Goal: Task Accomplishment & Management: Manage account settings

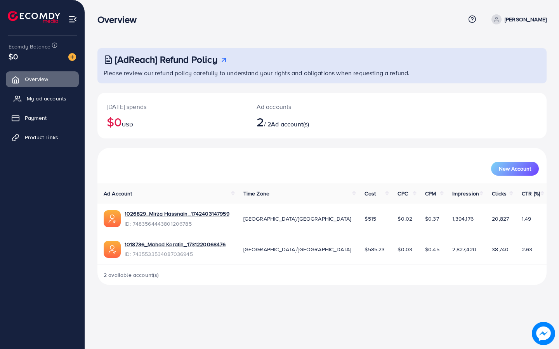
click at [56, 99] on span "My ad accounts" at bounding box center [47, 99] width 40 height 8
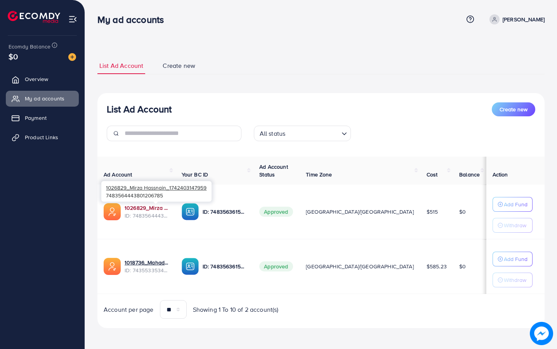
scroll to position [1, 0]
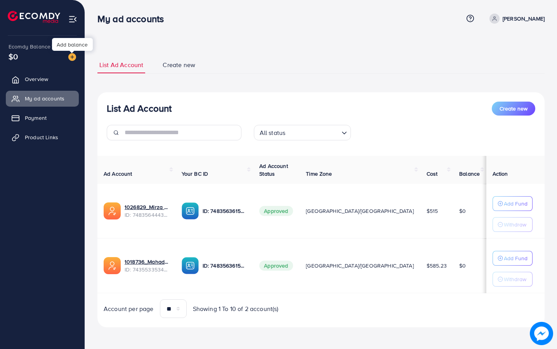
click at [72, 58] on img at bounding box center [72, 57] width 8 height 8
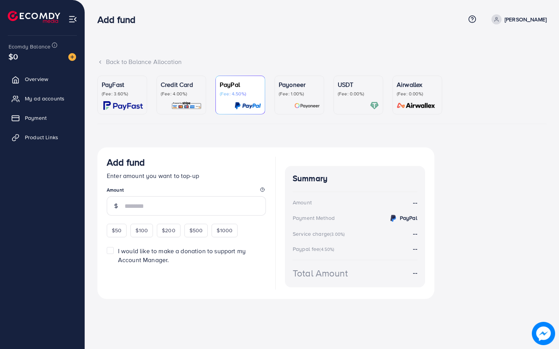
click at [113, 95] on p "(Fee: 3.60%)" at bounding box center [122, 94] width 41 height 6
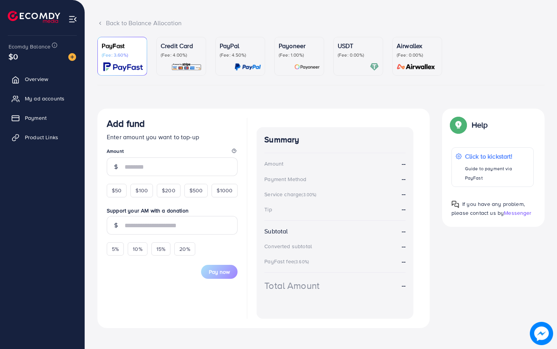
scroll to position [46, 0]
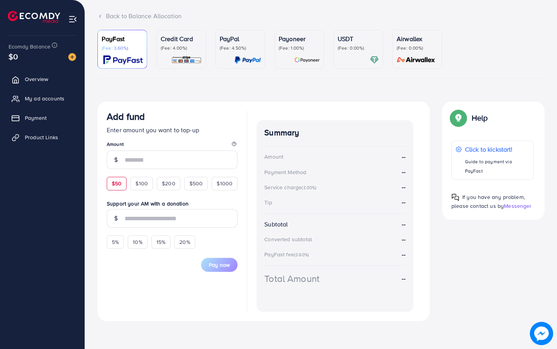
click at [120, 184] on span "$50" at bounding box center [117, 184] width 10 height 8
type input "**"
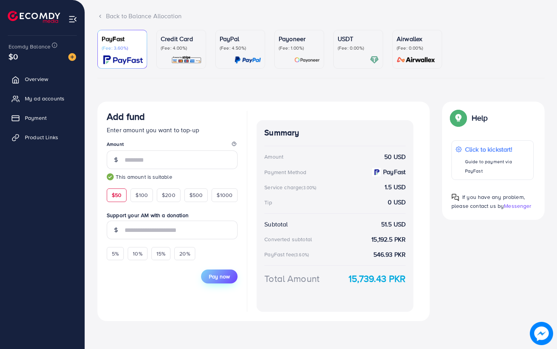
click at [222, 275] on span "Pay now" at bounding box center [219, 277] width 21 height 8
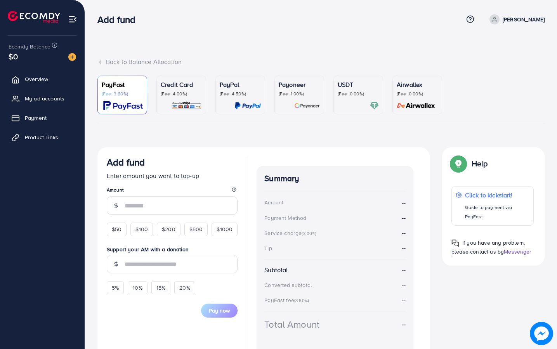
click at [42, 77] on span "Overview" at bounding box center [36, 79] width 23 height 8
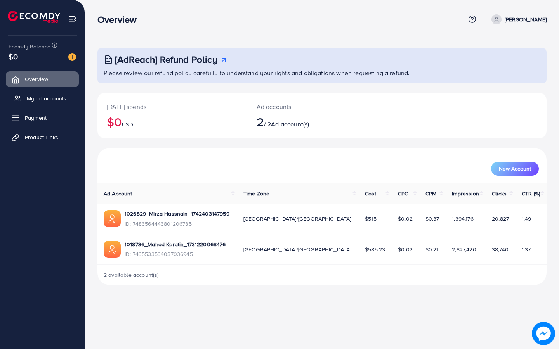
click at [38, 103] on link "My ad accounts" at bounding box center [42, 99] width 73 height 16
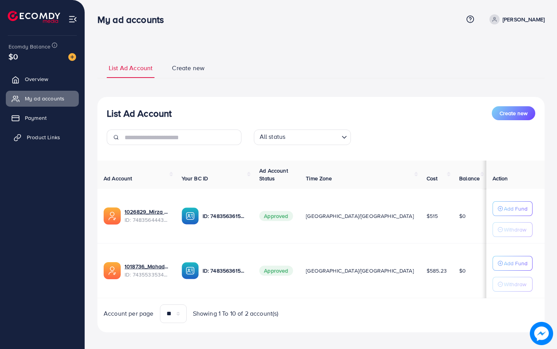
click at [47, 138] on span "Product Links" at bounding box center [43, 138] width 33 height 8
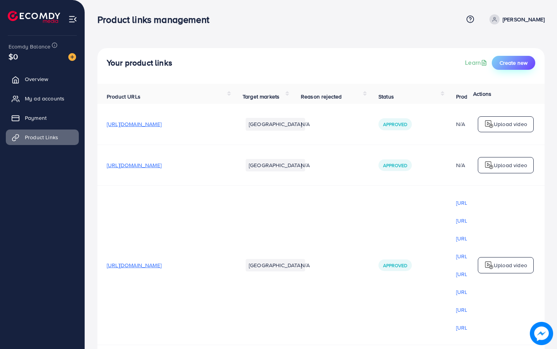
click at [521, 62] on span "Create new" at bounding box center [514, 63] width 28 height 8
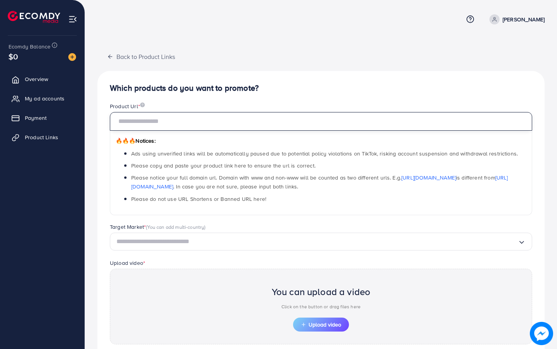
click at [174, 116] on input "text" at bounding box center [321, 121] width 422 height 19
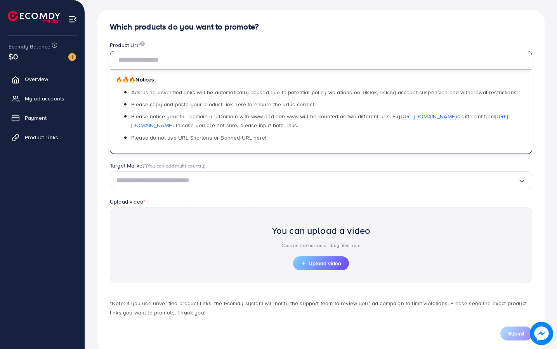
scroll to position [78, 0]
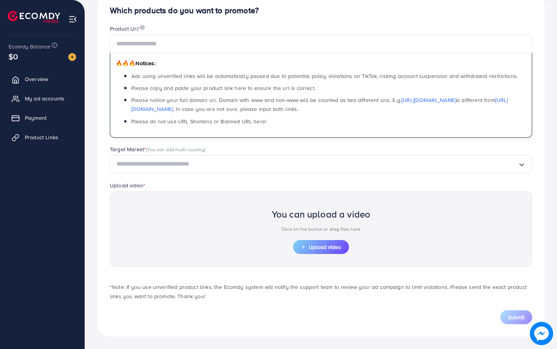
click at [258, 172] on div "Loading..." at bounding box center [321, 164] width 422 height 18
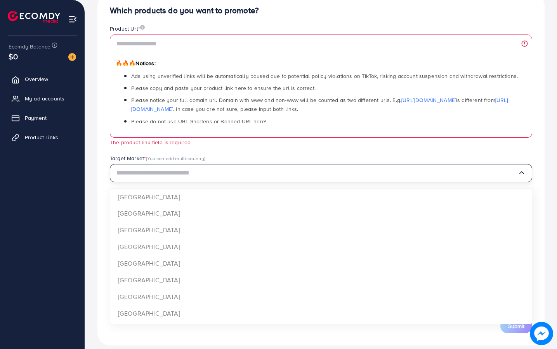
click at [336, 160] on div "Target Market * (You can add multi-country)" at bounding box center [321, 160] width 422 height 10
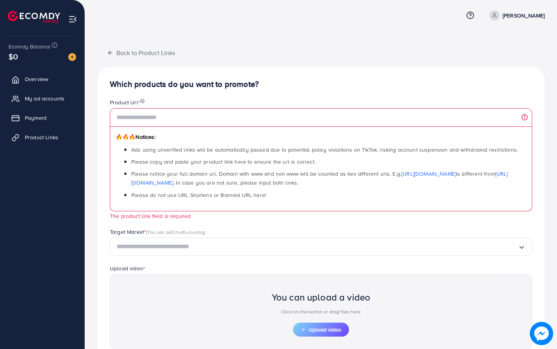
scroll to position [0, 0]
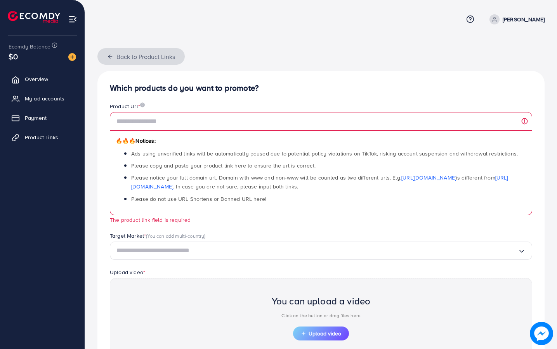
click at [104, 54] on button "Back to Product Links" at bounding box center [140, 56] width 87 height 17
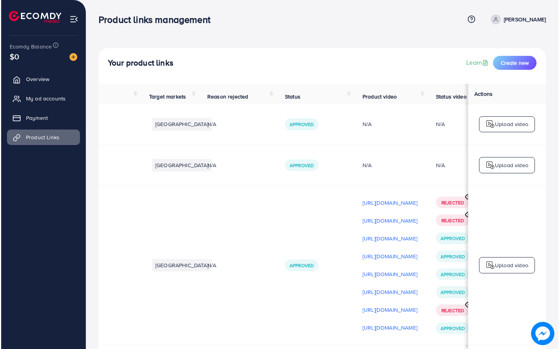
scroll to position [0, 169]
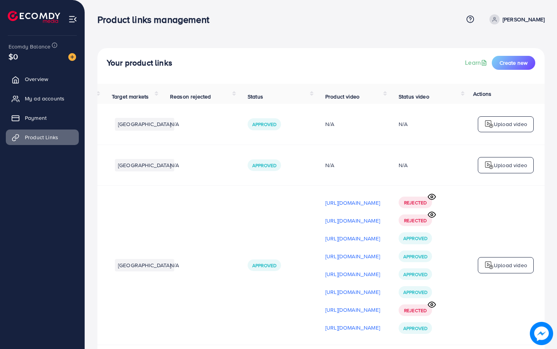
click at [431, 198] on circle at bounding box center [432, 197] width 2 height 2
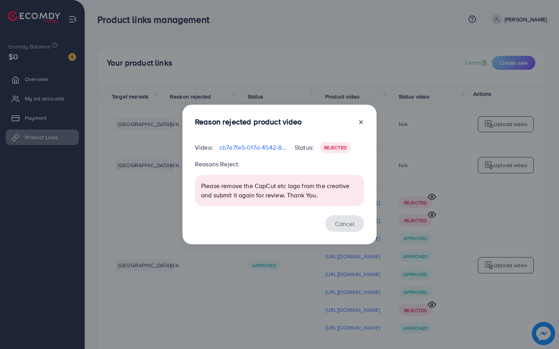
click at [342, 218] on button "Cancel" at bounding box center [344, 223] width 39 height 17
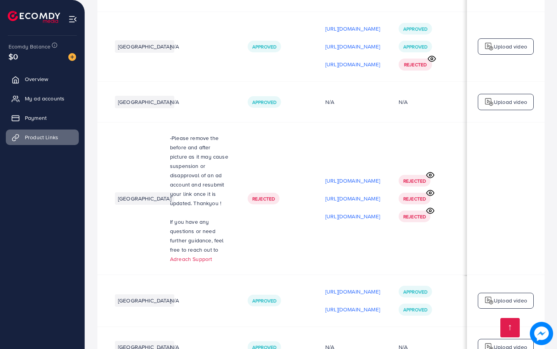
scroll to position [2168, 0]
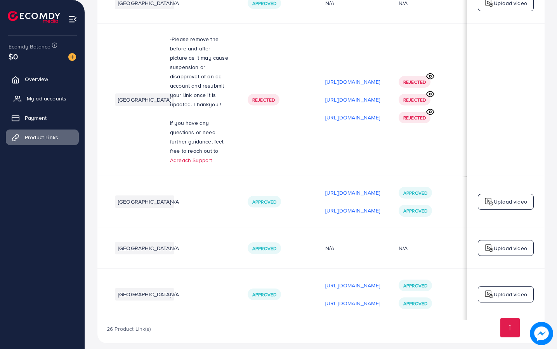
click at [55, 99] on span "My ad accounts" at bounding box center [47, 99] width 40 height 8
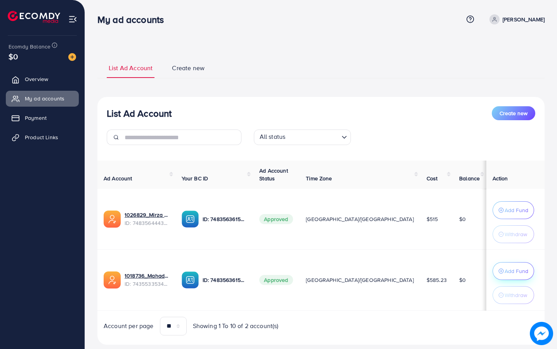
click at [499, 270] on icon "button" at bounding box center [501, 271] width 5 height 5
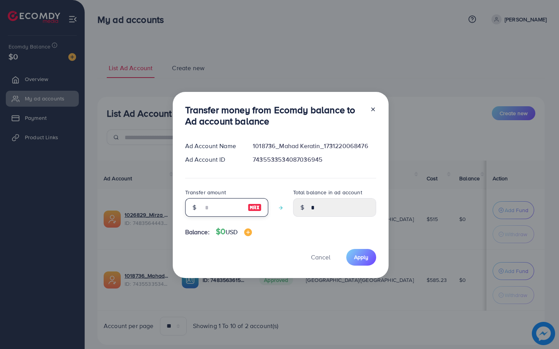
click at [207, 211] on input "number" at bounding box center [222, 207] width 39 height 19
type input "*"
type input "****"
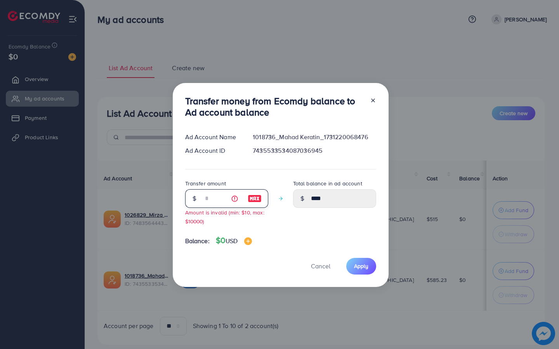
type input "*"
click at [233, 202] on input "*" at bounding box center [222, 198] width 39 height 19
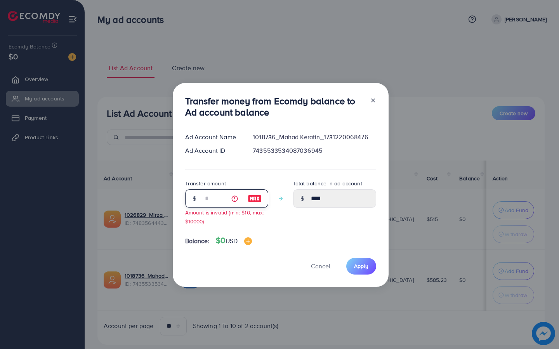
click at [233, 202] on input "*" at bounding box center [222, 198] width 39 height 19
type input "*"
click at [373, 99] on icon at bounding box center [373, 100] width 6 height 6
type input "*"
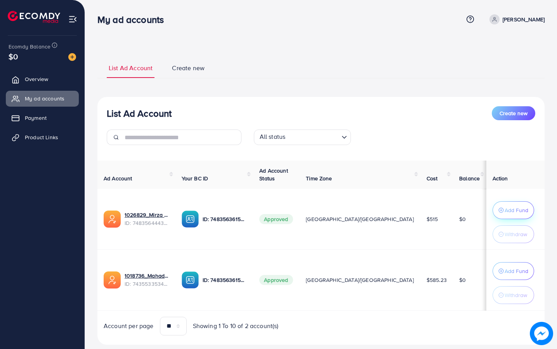
click at [505, 214] on p "Add Fund" at bounding box center [517, 210] width 24 height 9
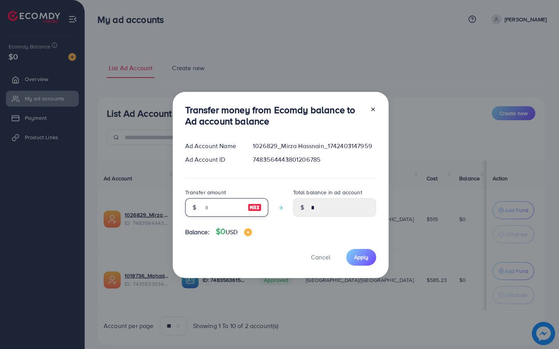
click at [235, 202] on input "number" at bounding box center [222, 207] width 39 height 19
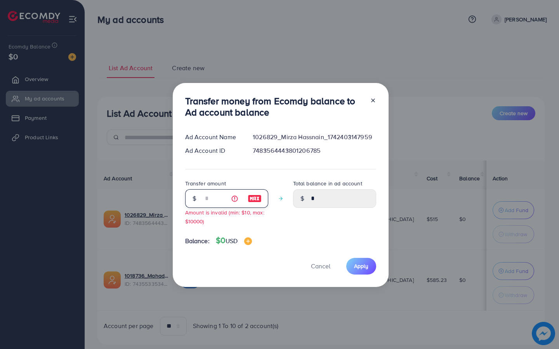
type input "*"
type input "****"
type input "*"
click at [325, 266] on span "Cancel" at bounding box center [320, 266] width 19 height 9
type input "*"
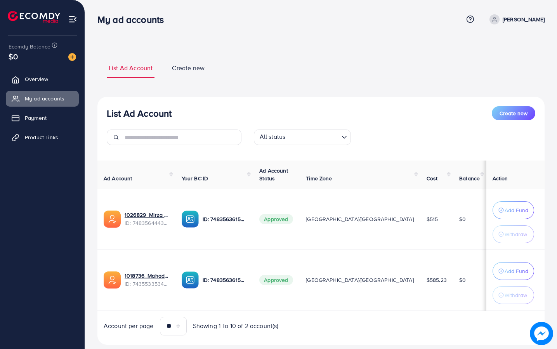
scroll to position [17, 0]
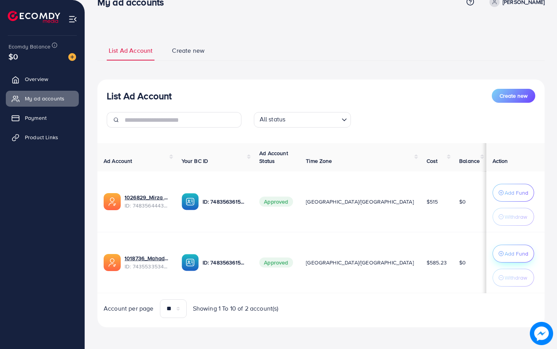
click at [499, 253] on icon "button" at bounding box center [501, 253] width 5 height 5
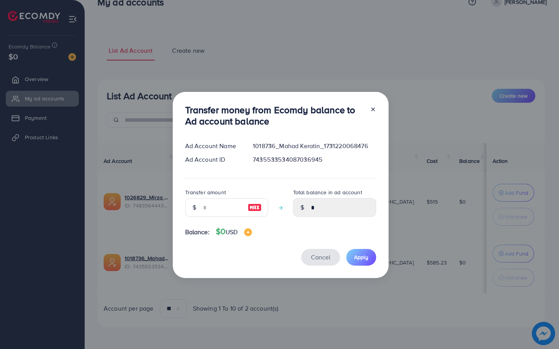
click at [314, 258] on span "Cancel" at bounding box center [320, 257] width 19 height 9
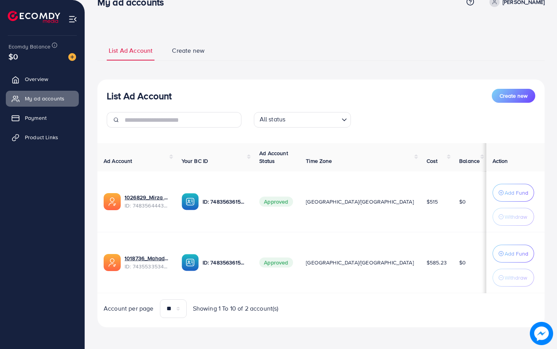
click at [453, 278] on td "$0" at bounding box center [469, 262] width 33 height 61
click at [505, 252] on p "Add Fund" at bounding box center [517, 253] width 24 height 9
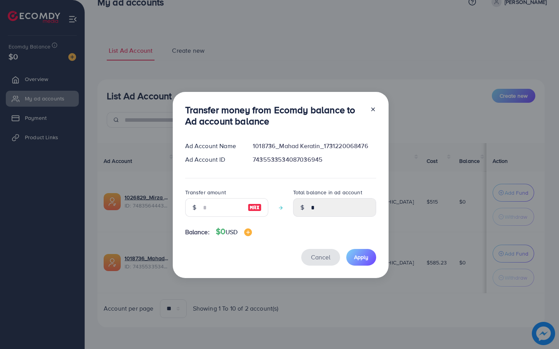
click at [334, 261] on button "Cancel" at bounding box center [320, 257] width 39 height 17
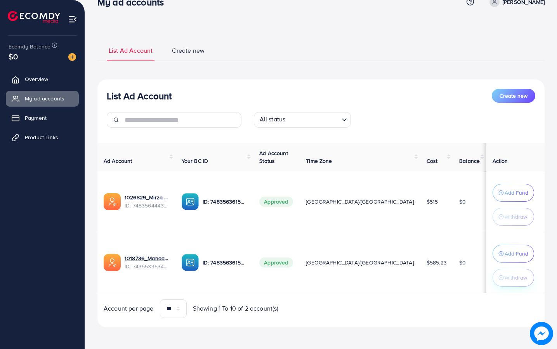
click at [505, 275] on p "Withdraw" at bounding box center [516, 277] width 23 height 9
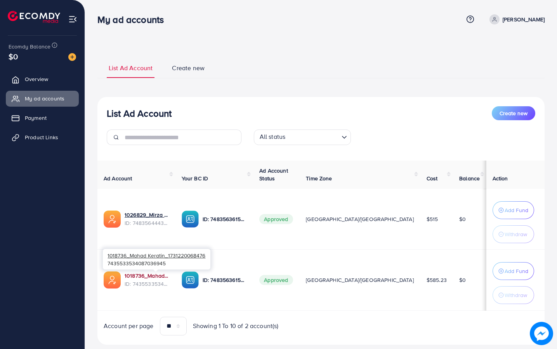
click at [165, 274] on link "1018736_Mahad Keratin_1731220068476" at bounding box center [147, 276] width 45 height 8
click at [57, 142] on link "Product Links" at bounding box center [42, 138] width 73 height 16
click at [56, 138] on span "Product Links" at bounding box center [43, 138] width 33 height 8
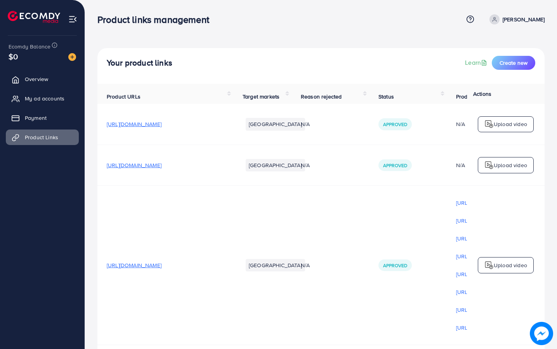
click at [503, 127] on p "Upload video" at bounding box center [510, 124] width 33 height 9
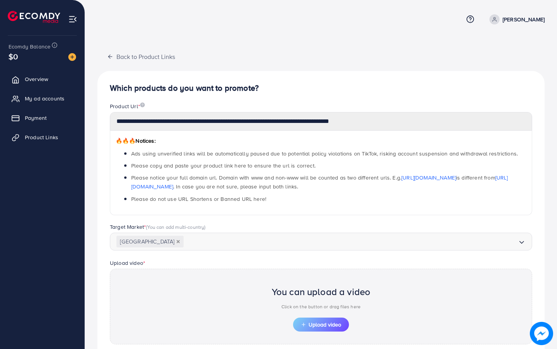
click at [19, 15] on img at bounding box center [34, 17] width 52 height 12
